Goal: Transaction & Acquisition: Book appointment/travel/reservation

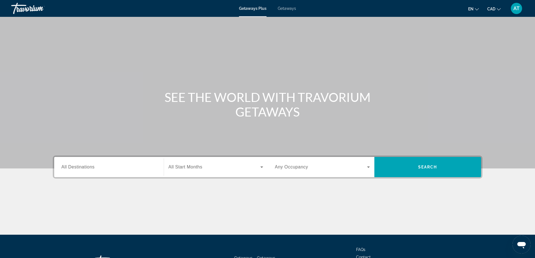
click at [72, 169] on span "All Destinations" at bounding box center [78, 167] width 33 height 5
click at [72, 169] on input "Destination All Destinations" at bounding box center [109, 167] width 95 height 7
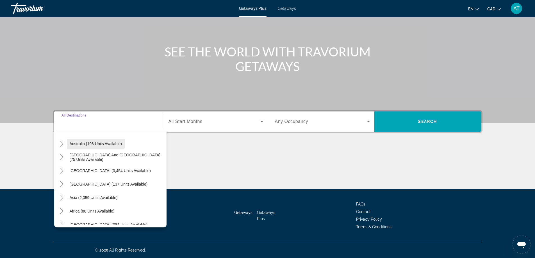
scroll to position [91, 0]
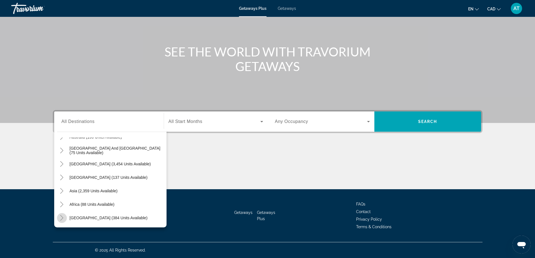
click at [60, 218] on icon "Toggle Middle East (384 units available)" at bounding box center [62, 218] width 6 height 6
click at [63, 176] on icon "Toggle Middle East (384 units available)" at bounding box center [62, 178] width 6 height 6
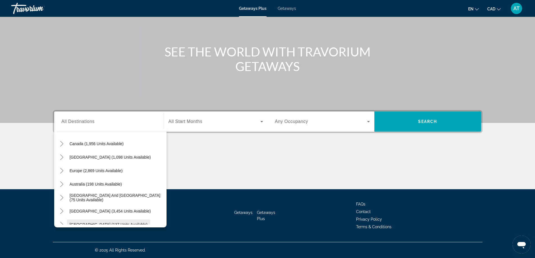
scroll to position [35, 0]
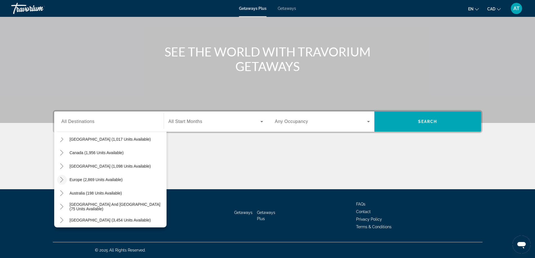
click at [61, 180] on icon "Toggle Europe (2,869 units available)" at bounding box center [62, 180] width 6 height 6
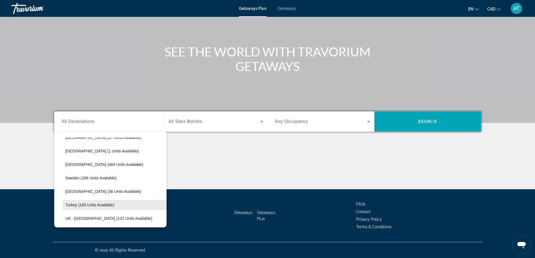
click at [104, 202] on span "Search widget" at bounding box center [115, 204] width 104 height 13
type input "**********"
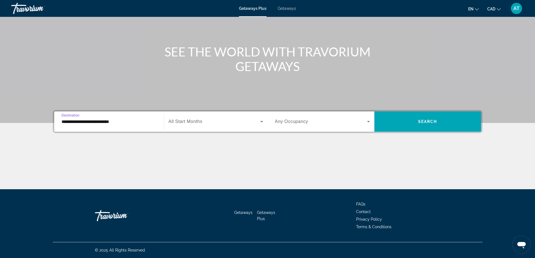
click at [187, 122] on span "All Start Months" at bounding box center [186, 121] width 34 height 5
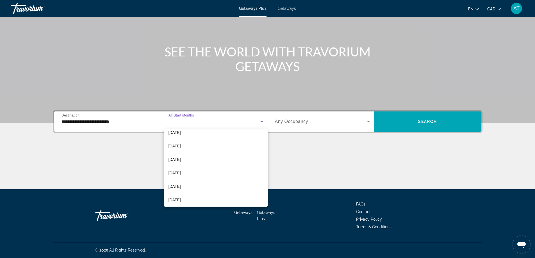
scroll to position [116, 0]
click at [176, 144] on span "[DATE]" at bounding box center [175, 143] width 12 height 7
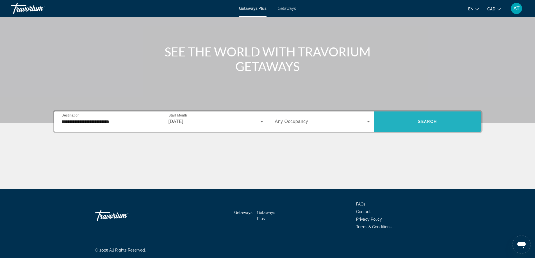
click at [432, 118] on span "Search widget" at bounding box center [427, 121] width 107 height 13
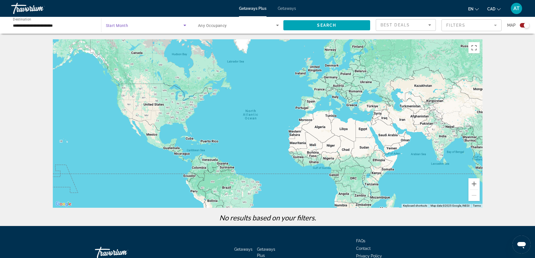
click at [140, 26] on span "Search widget" at bounding box center [145, 25] width 78 height 7
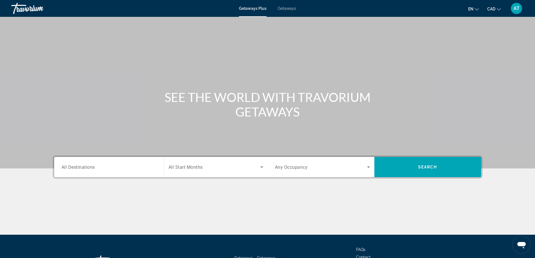
click at [72, 166] on span "All Destinations" at bounding box center [78, 166] width 33 height 5
click at [72, 166] on input "Destination All Destinations" at bounding box center [109, 167] width 95 height 7
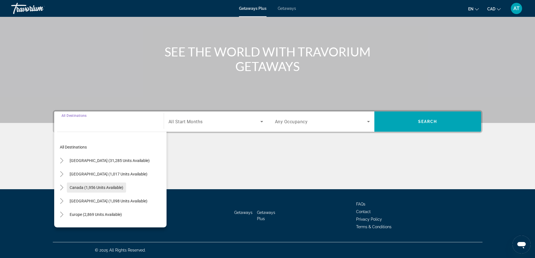
scroll to position [28, 0]
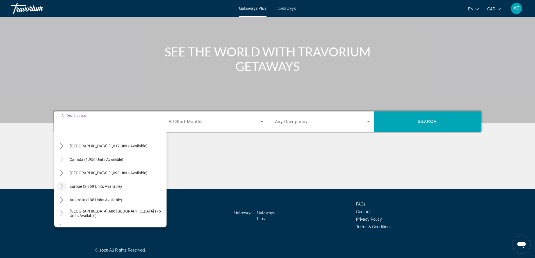
click at [63, 185] on icon "Toggle Europe (2,869 units available)" at bounding box center [62, 187] width 6 height 6
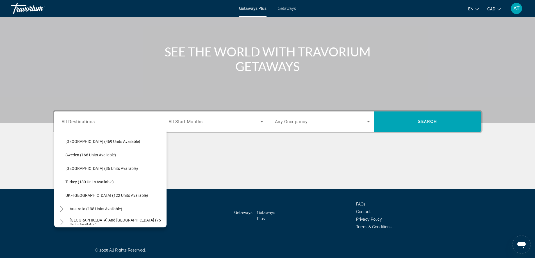
scroll to position [267, 0]
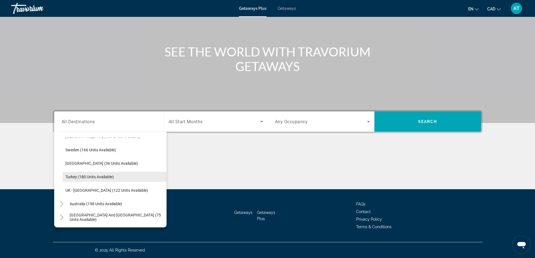
click at [95, 176] on span "Turkey (180 units available)" at bounding box center [89, 177] width 48 height 4
type input "**********"
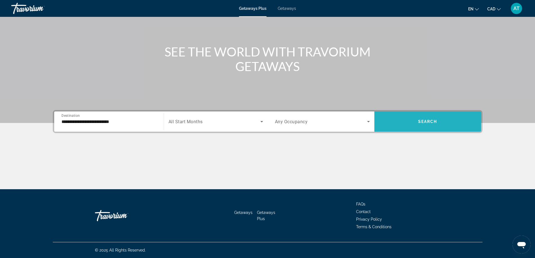
click at [418, 117] on span "Search widget" at bounding box center [427, 121] width 107 height 13
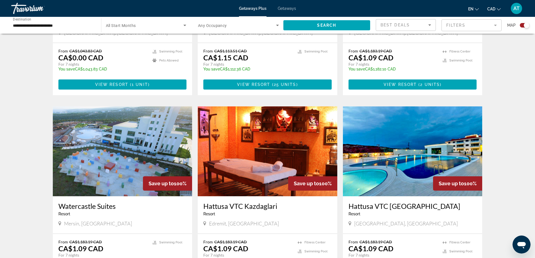
scroll to position [309, 0]
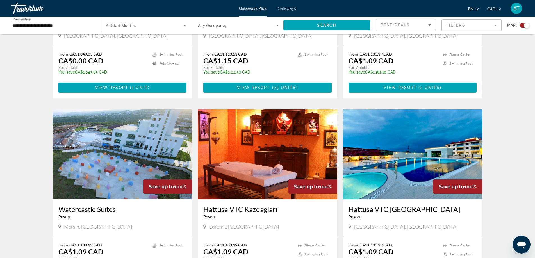
click at [288, 7] on span "Getaways" at bounding box center [287, 8] width 18 height 4
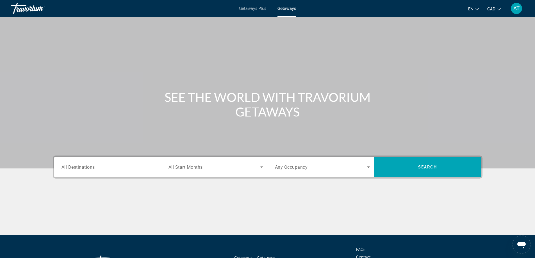
click at [66, 167] on span "All Destinations" at bounding box center [78, 166] width 33 height 5
click at [66, 167] on input "Destination All Destinations" at bounding box center [109, 167] width 95 height 7
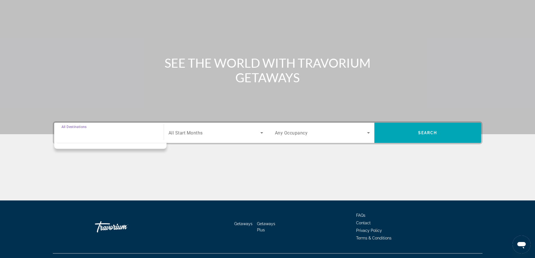
scroll to position [46, 0]
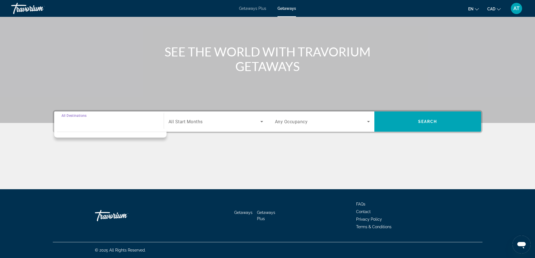
click at [73, 124] on input "Destination All Destinations" at bounding box center [109, 122] width 95 height 7
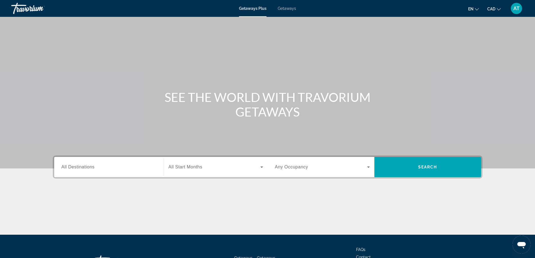
click at [286, 7] on span "Getaways" at bounding box center [287, 8] width 18 height 4
click at [78, 162] on div "Search widget" at bounding box center [109, 167] width 95 height 16
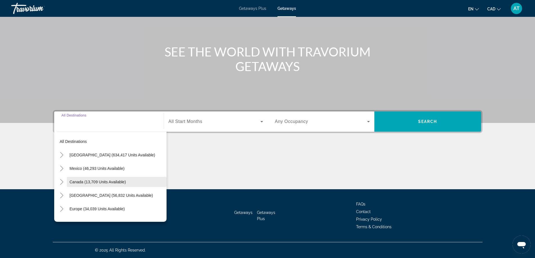
scroll to position [28, 0]
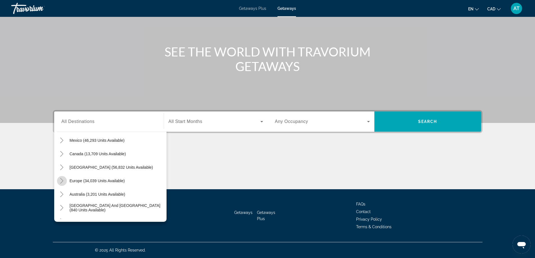
click at [63, 181] on icon "Toggle Europe (34,039 units available)" at bounding box center [61, 181] width 3 height 6
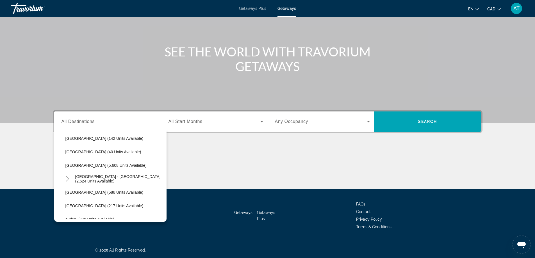
scroll to position [323, 0]
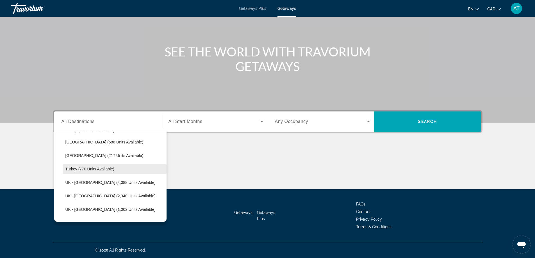
click at [97, 170] on span "Turkey (770 units available)" at bounding box center [89, 169] width 49 height 4
type input "**********"
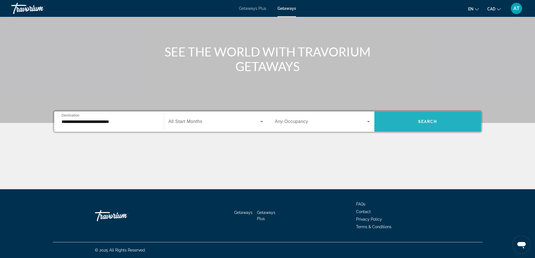
click at [413, 119] on span "Search widget" at bounding box center [427, 121] width 107 height 13
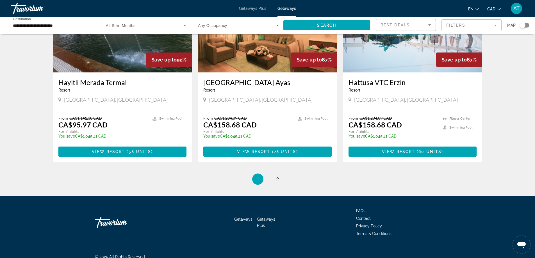
scroll to position [646, 0]
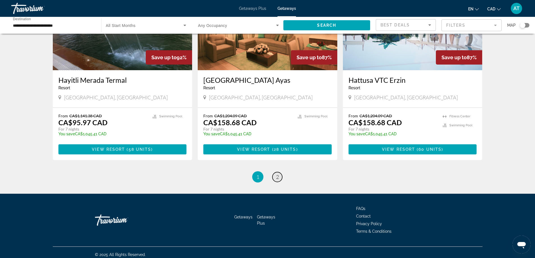
click at [278, 177] on span "2" at bounding box center [277, 177] width 3 height 6
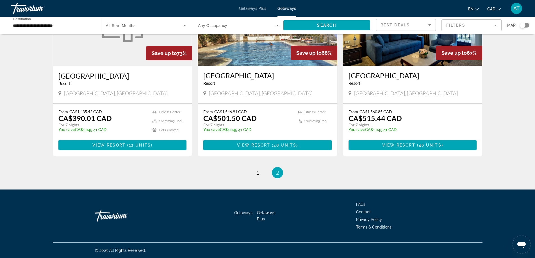
scroll to position [78, 0]
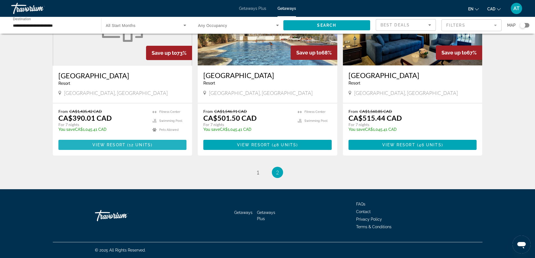
click at [128, 144] on span "( 12 units )" at bounding box center [139, 145] width 27 height 4
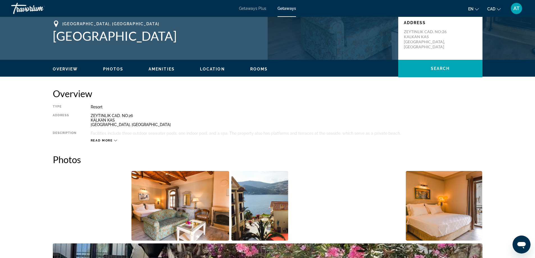
scroll to position [225, 0]
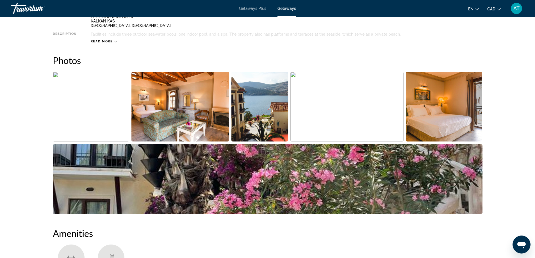
click at [151, 119] on img "Open full-screen image slider" at bounding box center [180, 107] width 98 height 70
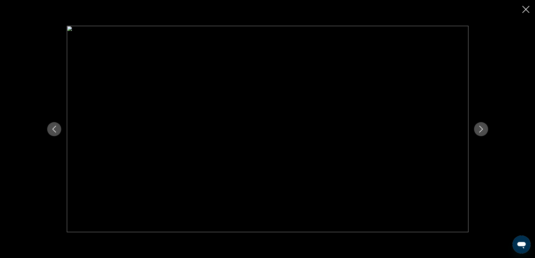
click at [526, 8] on icon "Close slideshow" at bounding box center [525, 9] width 7 height 7
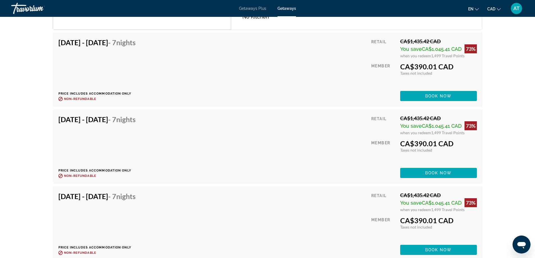
scroll to position [938, 0]
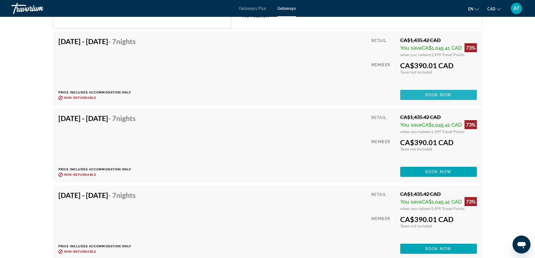
click at [440, 97] on button "Book now" at bounding box center [438, 95] width 77 height 10
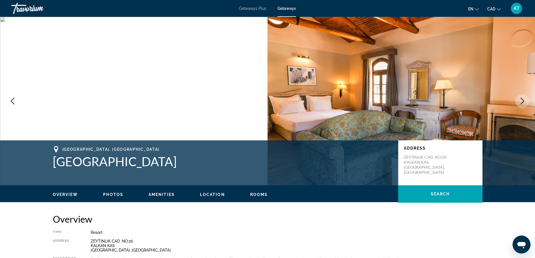
click at [12, 100] on icon "Previous image" at bounding box center [12, 101] width 7 height 7
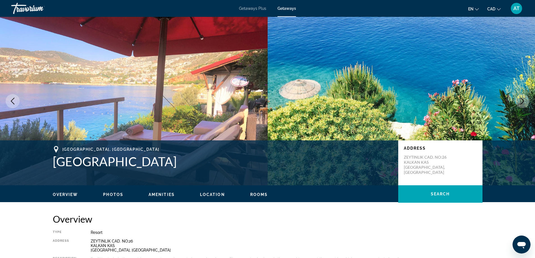
click at [520, 98] on icon "Next image" at bounding box center [522, 101] width 7 height 7
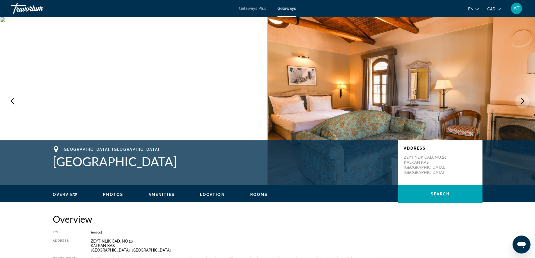
click at [520, 98] on icon "Next image" at bounding box center [522, 101] width 7 height 7
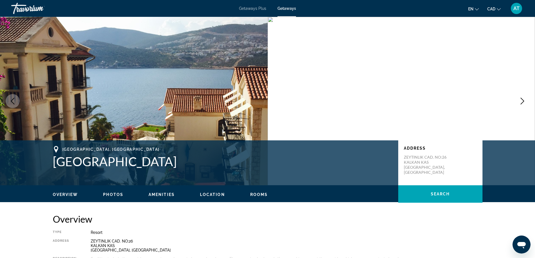
click at [520, 98] on icon "Next image" at bounding box center [522, 101] width 7 height 7
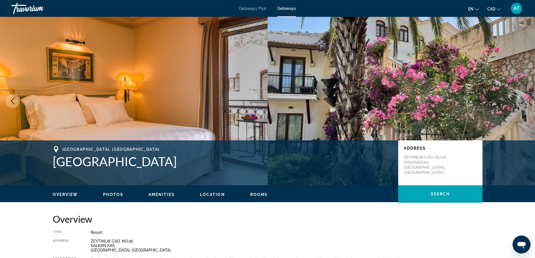
click at [526, 98] on button "Next image" at bounding box center [522, 101] width 14 height 14
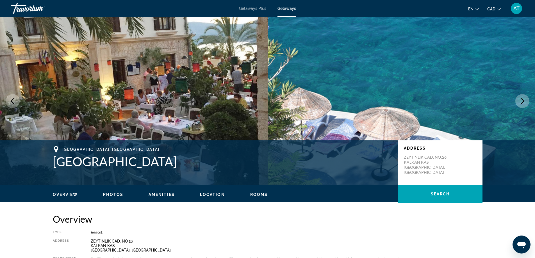
click at [524, 100] on icon "Next image" at bounding box center [522, 101] width 7 height 7
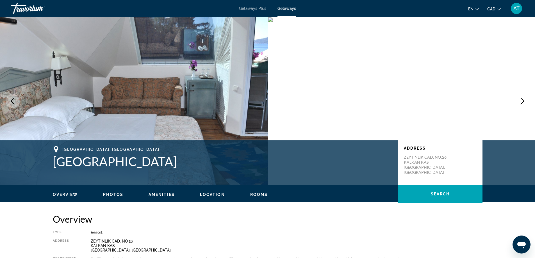
click at [524, 100] on icon "Next image" at bounding box center [522, 101] width 7 height 7
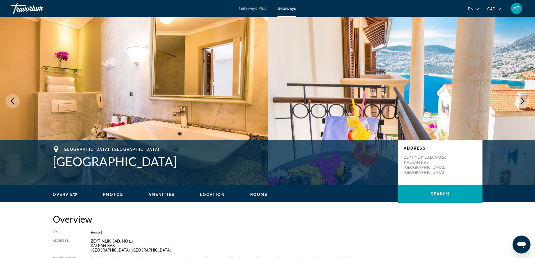
click at [524, 100] on icon "Next image" at bounding box center [522, 101] width 7 height 7
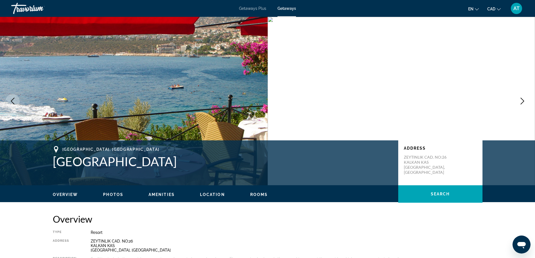
click at [524, 100] on icon "Next image" at bounding box center [522, 101] width 7 height 7
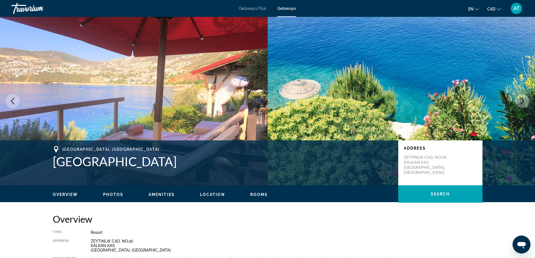
click at [524, 100] on icon "Next image" at bounding box center [522, 101] width 7 height 7
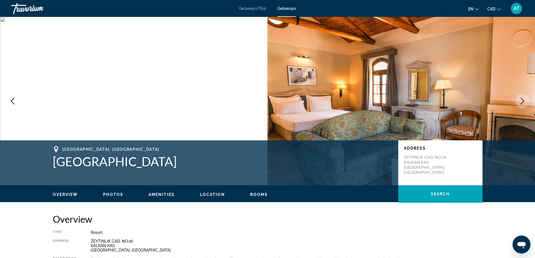
click at [524, 100] on icon "Next image" at bounding box center [522, 101] width 7 height 7
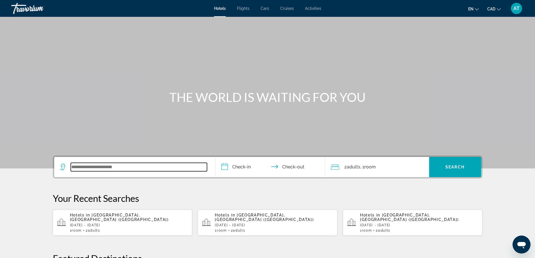
click at [80, 169] on input "Search widget" at bounding box center [139, 167] width 136 height 8
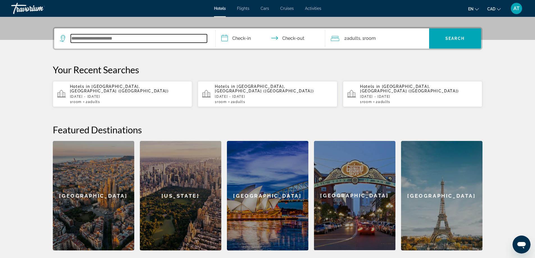
scroll to position [137, 0]
